Goal: Information Seeking & Learning: Learn about a topic

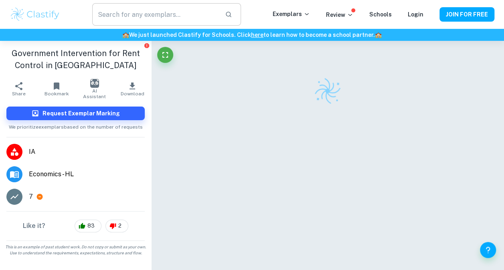
click at [152, 15] on input "text" at bounding box center [155, 14] width 126 height 22
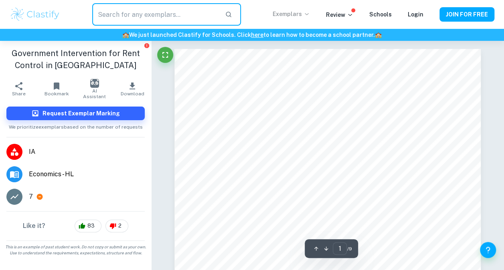
click at [285, 12] on p "Exemplars" at bounding box center [291, 14] width 37 height 9
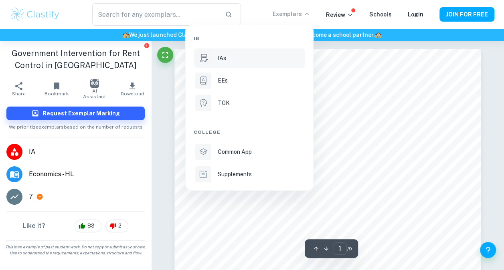
click at [224, 60] on p "IAs" at bounding box center [222, 58] width 8 height 9
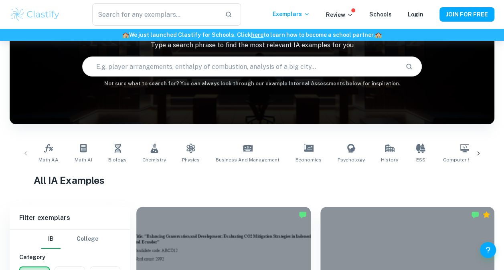
scroll to position [64, 0]
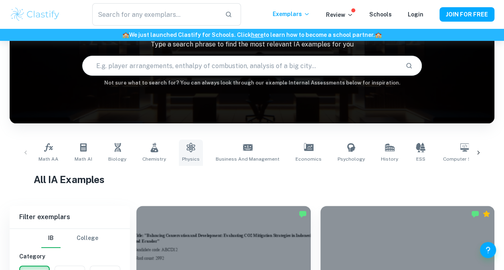
click at [185, 152] on link "Physics" at bounding box center [191, 153] width 24 height 26
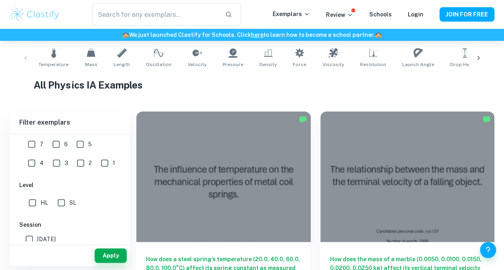
scroll to position [184, 0]
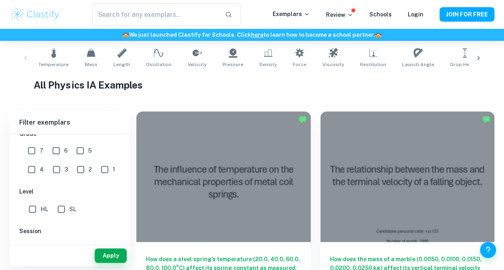
click at [34, 152] on input "7" at bounding box center [32, 151] width 16 height 16
checkbox input "true"
click at [36, 204] on input "HL" at bounding box center [32, 209] width 16 height 16
checkbox input "true"
click at [108, 253] on button "Apply" at bounding box center [111, 256] width 32 height 14
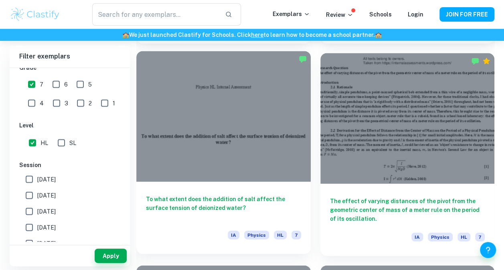
scroll to position [6801, 0]
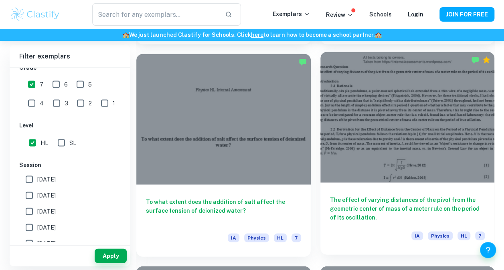
click at [368, 200] on h6 "The effect of varying distances of the pivot from the geometric center of mass …" at bounding box center [407, 209] width 155 height 26
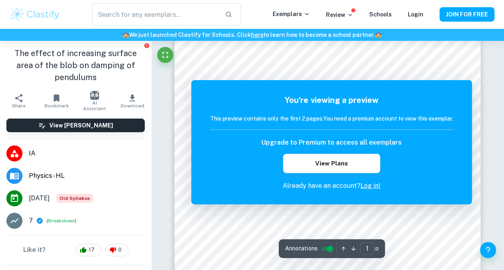
scroll to position [275, 0]
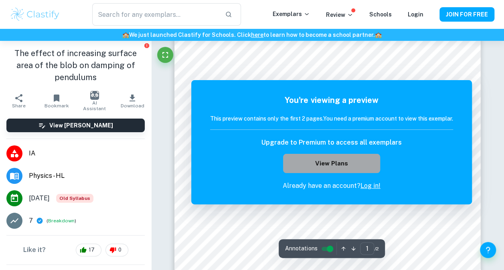
click at [369, 168] on button "View Plans" at bounding box center [331, 163] width 97 height 19
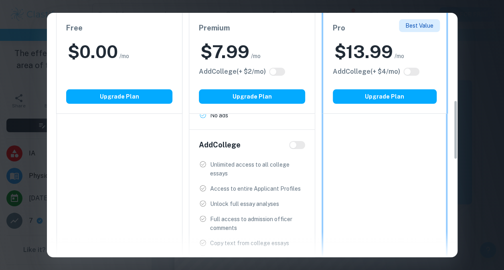
scroll to position [364, 0]
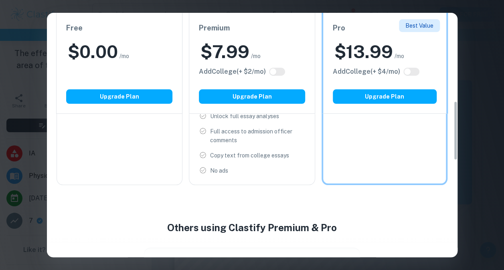
click at [475, 97] on div "Easily Ace Your IB Coursework & Crush College Essays. Get Clastify Premium Get …" at bounding box center [252, 135] width 504 height 270
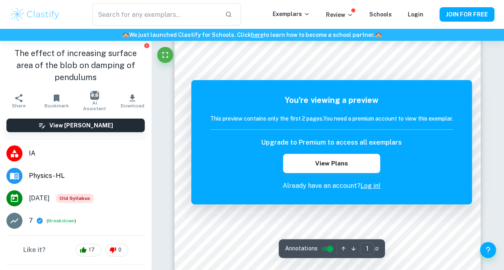
scroll to position [445, 0]
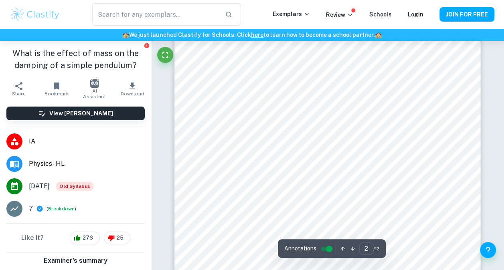
scroll to position [619, 0]
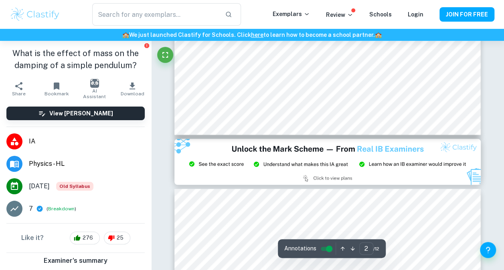
type input "3"
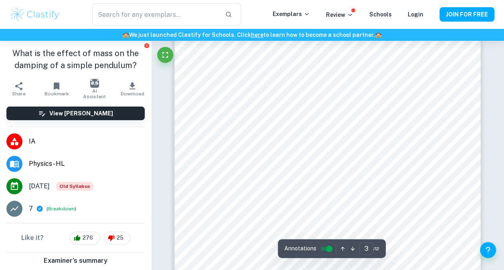
scroll to position [974, 0]
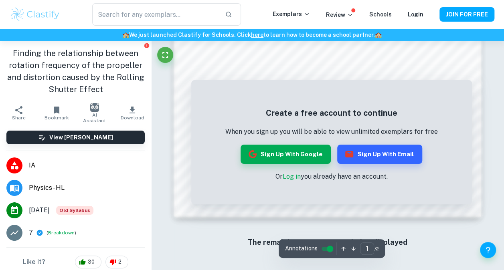
scroll to position [703, 0]
